Goal: Ask a question: Seek information or help from site administrators or community

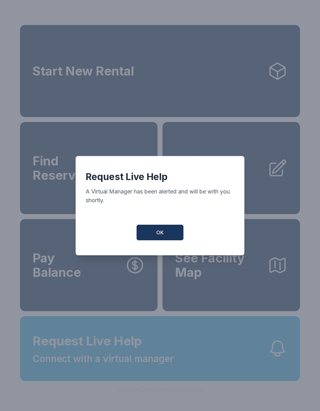
click at [159, 236] on span "OK" at bounding box center [159, 232] width 7 height 7
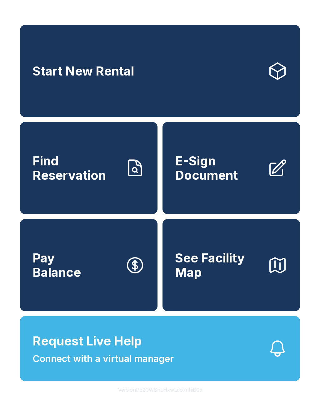
click at [119, 366] on span "Connect with a virtual manager" at bounding box center [102, 359] width 141 height 14
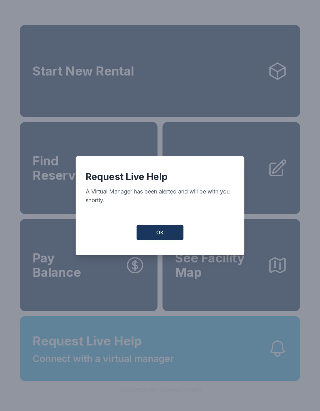
click at [161, 231] on button "OK" at bounding box center [159, 233] width 47 height 16
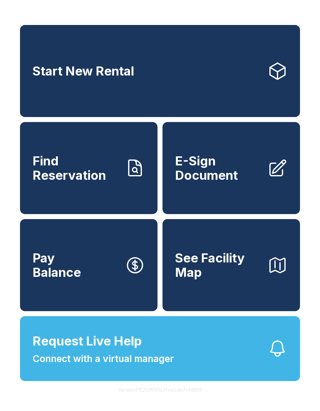
click at [114, 366] on span "Connect with a virtual manager" at bounding box center [102, 359] width 141 height 14
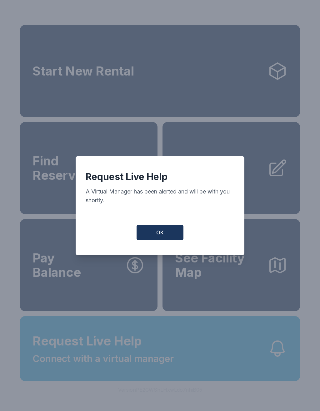
click at [158, 236] on span "OK" at bounding box center [159, 232] width 7 height 7
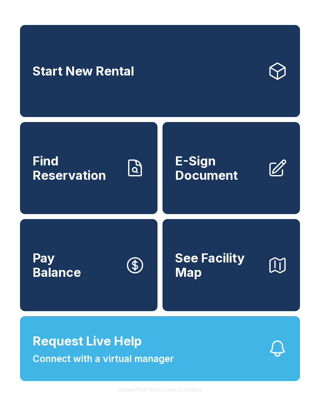
click at [109, 351] on span "Request Live Help" at bounding box center [86, 341] width 109 height 19
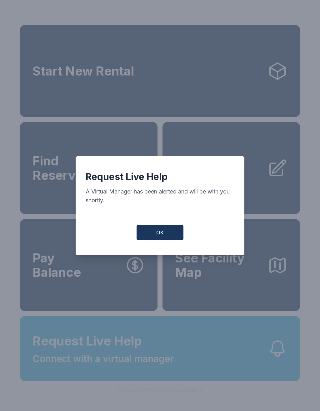
click at [159, 236] on span "OK" at bounding box center [159, 232] width 7 height 7
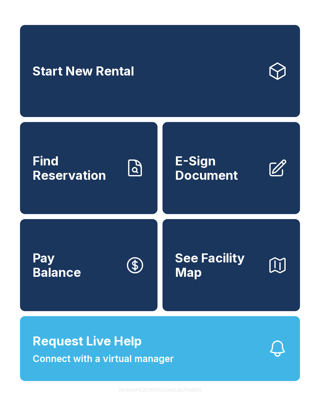
click at [210, 362] on button "Request Live Help Connect with a virtual manager" at bounding box center [160, 348] width 280 height 65
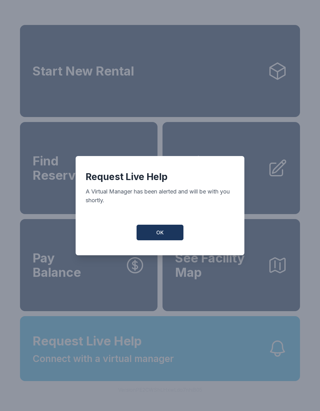
click at [165, 231] on button "OK" at bounding box center [159, 233] width 47 height 16
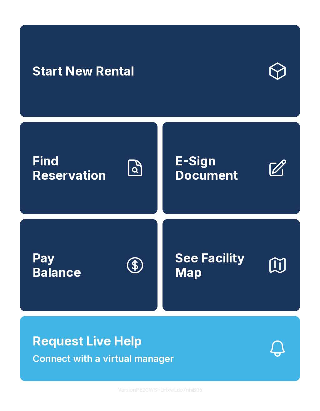
click at [176, 381] on button "Request Live Help Connect with a virtual manager" at bounding box center [160, 348] width 280 height 65
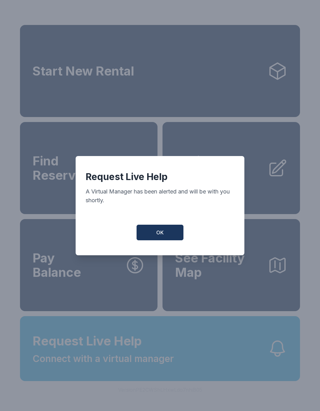
click at [157, 230] on button "OK" at bounding box center [159, 233] width 47 height 16
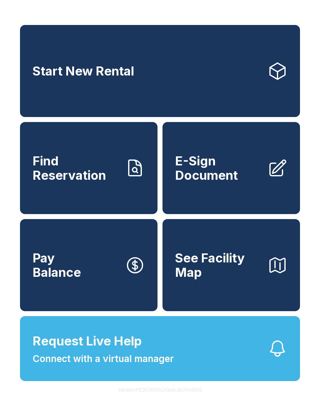
click at [151, 381] on button "Request Live Help Connect with a virtual manager" at bounding box center [160, 348] width 280 height 65
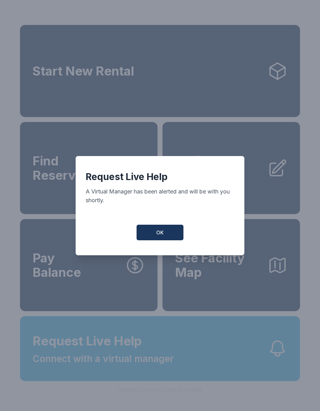
click at [171, 248] on div "Request Live Help A Virtual Manager has been alerted and will be with you short…" at bounding box center [160, 205] width 169 height 99
click at [145, 237] on button "OK" at bounding box center [159, 233] width 47 height 16
